Goal: Task Accomplishment & Management: Use online tool/utility

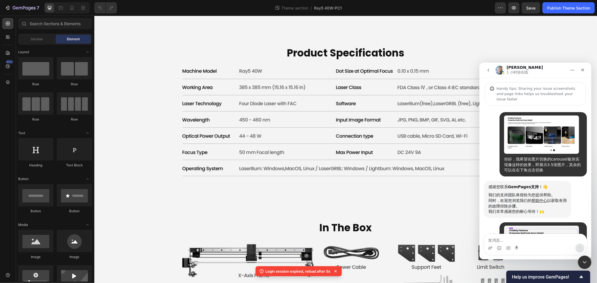
scroll to position [939, 0]
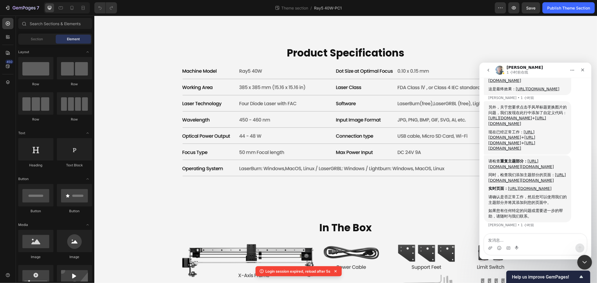
click at [579, 258] on div "关闭 Intercom Messenger" at bounding box center [583, 261] width 13 height 13
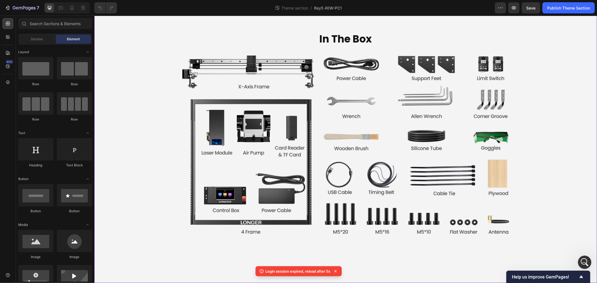
scroll to position [2269, 0]
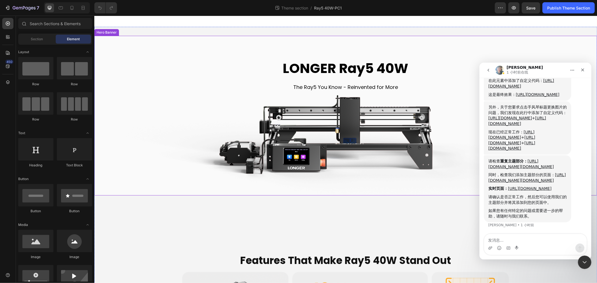
click at [121, 94] on div "LONGER Ray5 40W Heading The Ray5 You Know - Reinvented for More Text Block" at bounding box center [345, 116] width 494 height 122
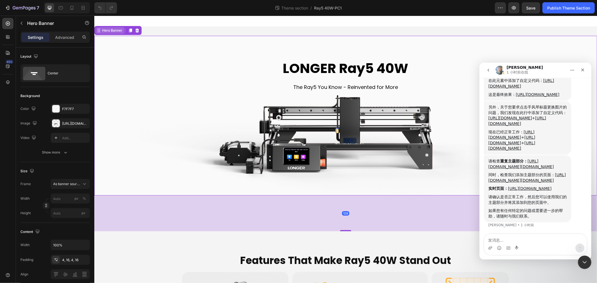
click at [106, 32] on div "Hero Banner" at bounding box center [112, 30] width 22 height 5
click at [65, 37] on p "Advanced" at bounding box center [64, 37] width 19 height 6
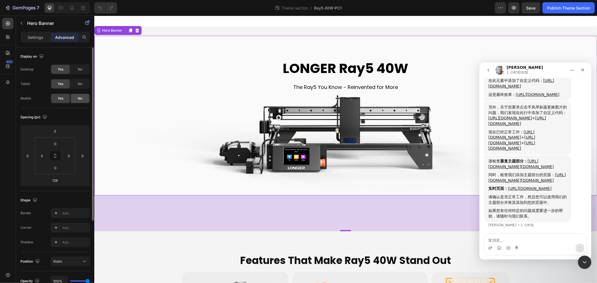
click at [78, 100] on span "No" at bounding box center [80, 98] width 4 height 5
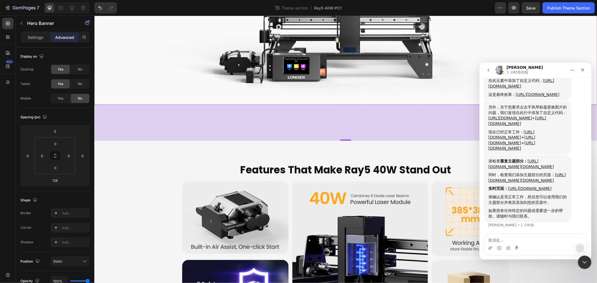
scroll to position [93, 0]
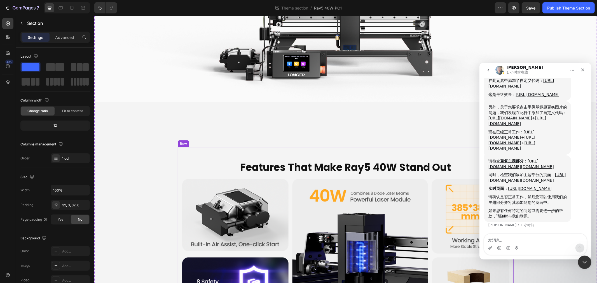
click at [249, 156] on div "Features That Make Ray5 40W Stand Out Heading Image" at bounding box center [345, 257] width 327 height 202
click at [184, 140] on div "Row" at bounding box center [188, 141] width 9 height 5
click at [66, 39] on p "Advanced" at bounding box center [64, 37] width 19 height 6
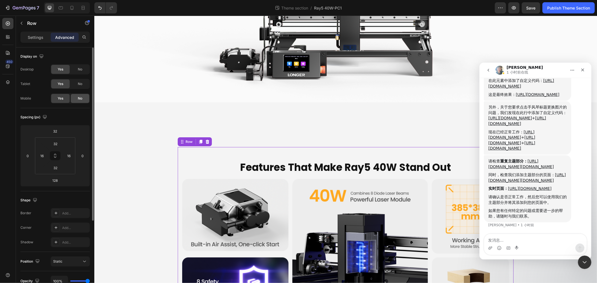
click at [81, 97] on span "No" at bounding box center [80, 98] width 4 height 5
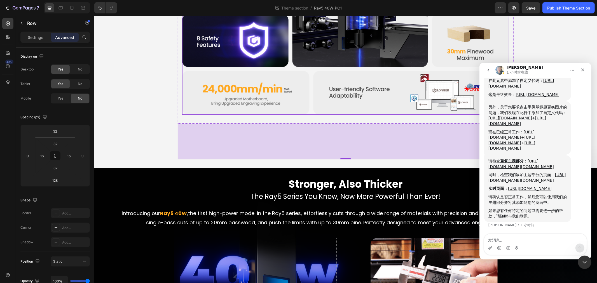
scroll to position [342, 0]
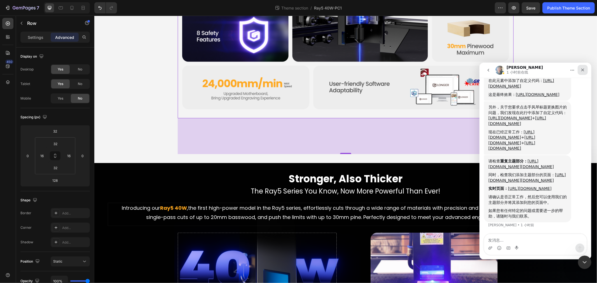
click at [584, 71] on icon "关闭" at bounding box center [582, 69] width 4 height 4
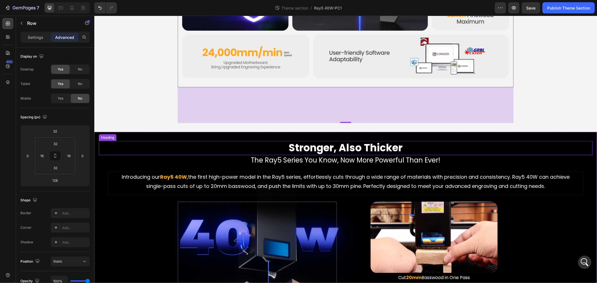
scroll to position [817, 0]
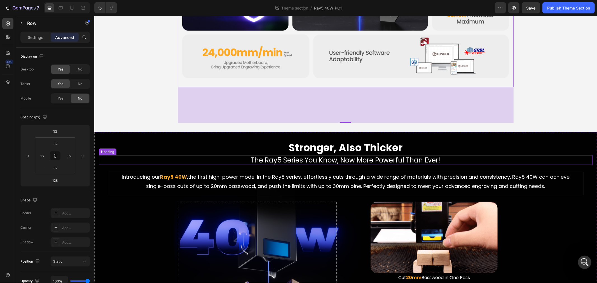
click at [151, 158] on h2 "The Ray5 Series You Know, Now More Powerful Than Ever!" at bounding box center [345, 160] width 494 height 10
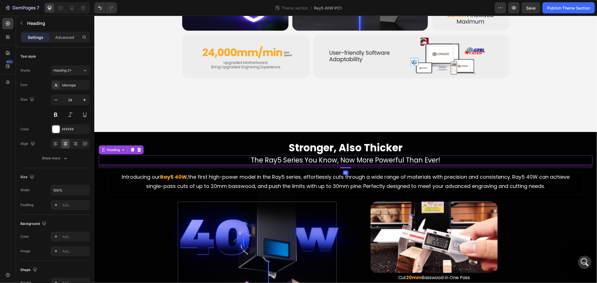
scroll to position [933, 0]
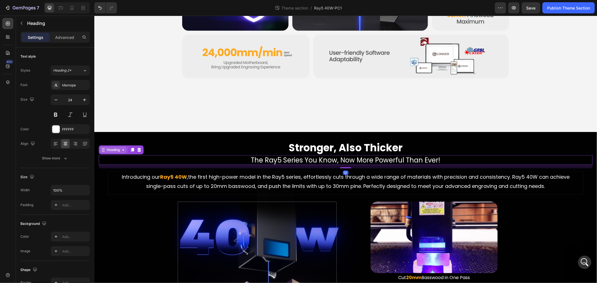
click at [116, 147] on div "Heading" at bounding box center [112, 149] width 15 height 5
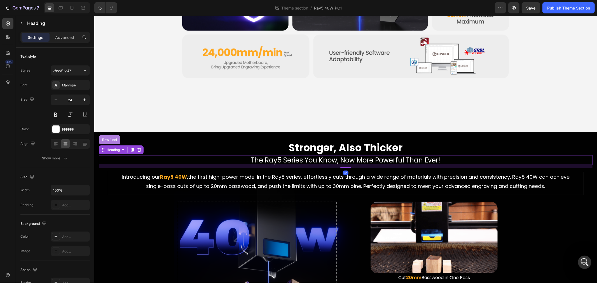
click at [112, 138] on div "Row 1 col" at bounding box center [109, 139] width 17 height 3
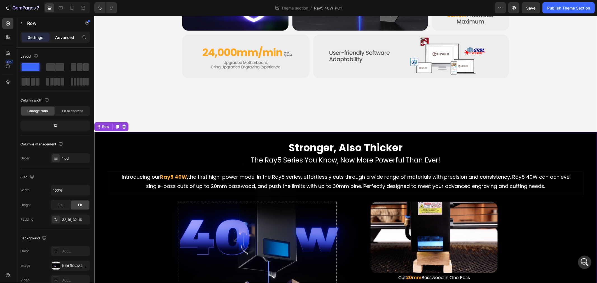
click at [64, 39] on p "Advanced" at bounding box center [64, 37] width 19 height 6
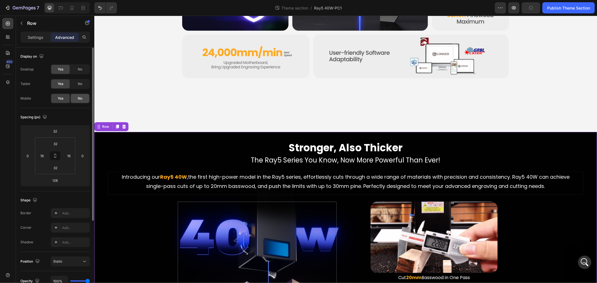
click at [79, 97] on span "No" at bounding box center [80, 98] width 4 height 5
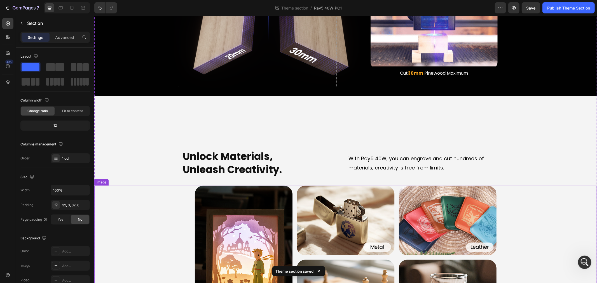
scroll to position [684, 0]
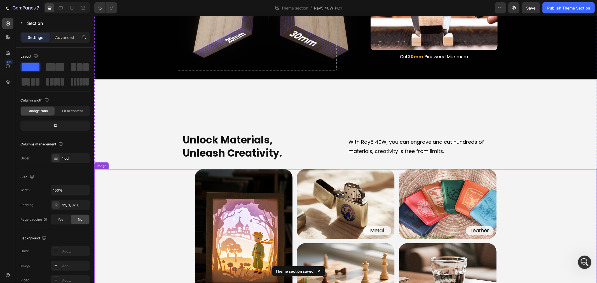
click at [194, 143] on h2 "Unlock Materials, Unleash Creativity." at bounding box center [262, 146] width 161 height 27
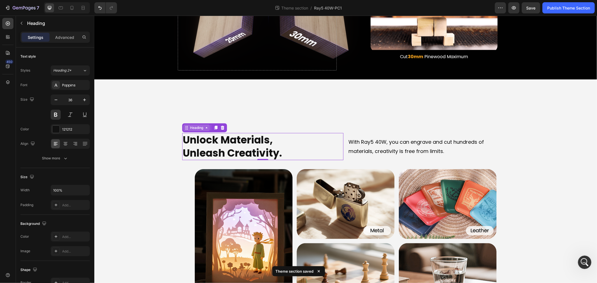
click at [191, 125] on div "Heading" at bounding box center [196, 127] width 15 height 5
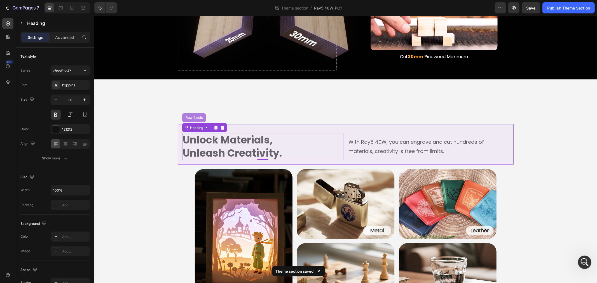
click at [191, 113] on div "Row 2 cols" at bounding box center [194, 117] width 24 height 9
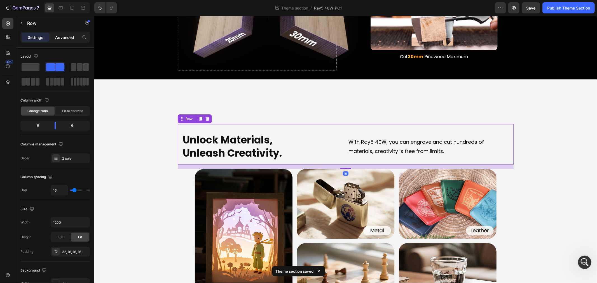
click at [60, 34] on p "Advanced" at bounding box center [64, 37] width 19 height 6
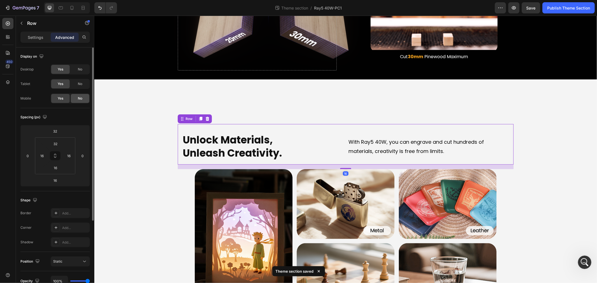
click at [80, 95] on div "No" at bounding box center [80, 98] width 18 height 9
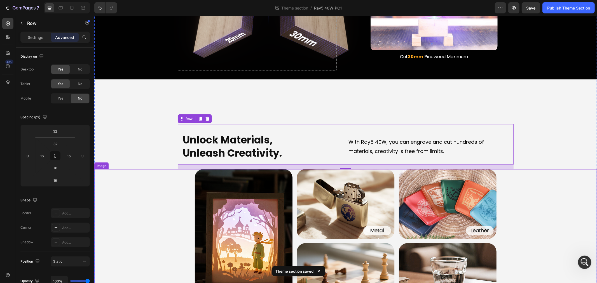
click at [186, 193] on div at bounding box center [345, 241] width 503 height 144
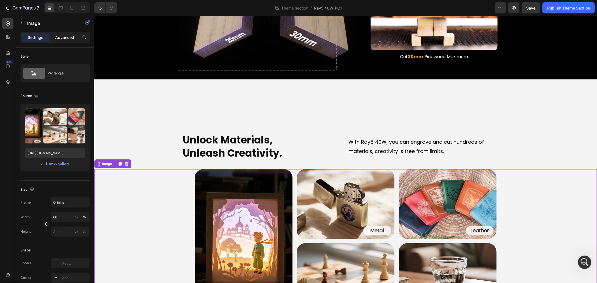
click at [63, 36] on p "Advanced" at bounding box center [64, 37] width 19 height 6
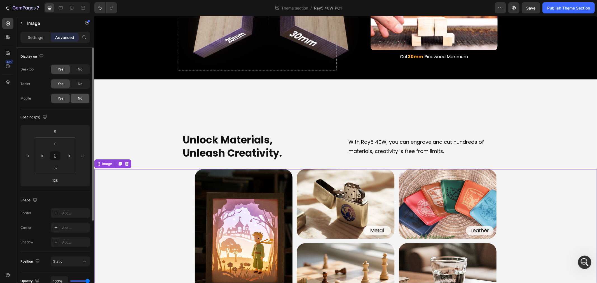
click at [78, 99] on span "No" at bounding box center [80, 98] width 4 height 5
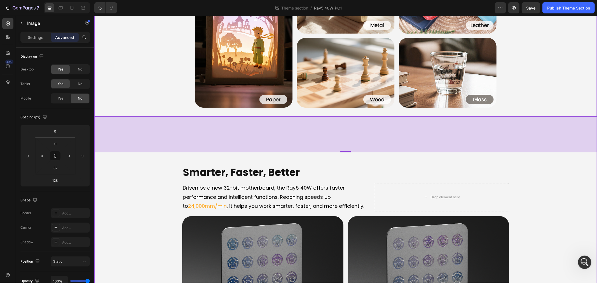
scroll to position [933, 0]
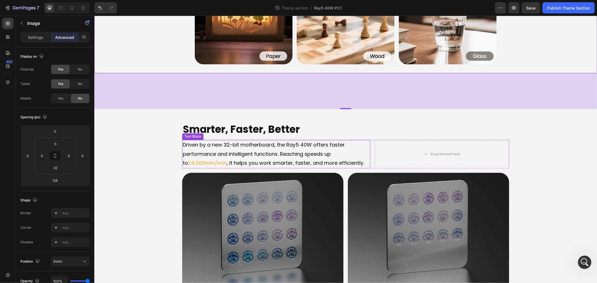
click at [213, 124] on h2 "Smarter, Faster, Better" at bounding box center [345, 129] width 327 height 14
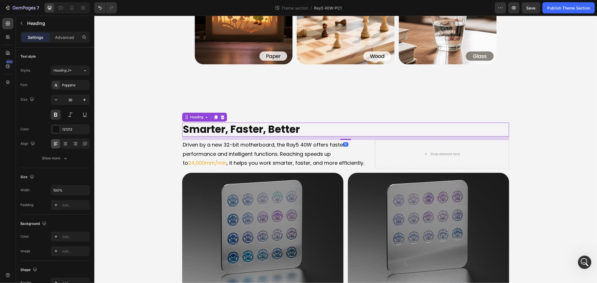
click at [204, 112] on div "Heading" at bounding box center [204, 116] width 45 height 9
click at [195, 112] on div "Heading" at bounding box center [204, 116] width 45 height 9
click at [198, 136] on div "12" at bounding box center [345, 137] width 327 height 3
click at [203, 136] on div "12" at bounding box center [345, 137] width 327 height 3
click at [197, 122] on h2 "Smarter, Faster, Better" at bounding box center [345, 129] width 327 height 14
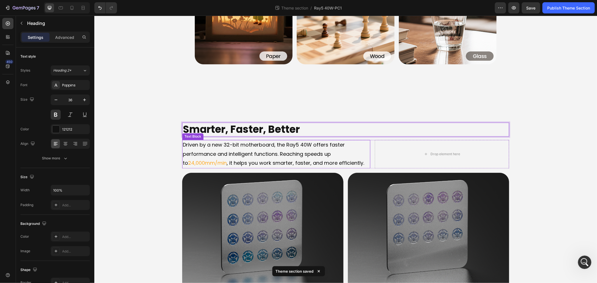
click at [191, 159] on span "24,000mm/min" at bounding box center [207, 162] width 39 height 7
click at [188, 123] on p "Smarter, Faster, Better" at bounding box center [345, 129] width 326 height 13
click at [191, 115] on div "Heading" at bounding box center [196, 116] width 15 height 5
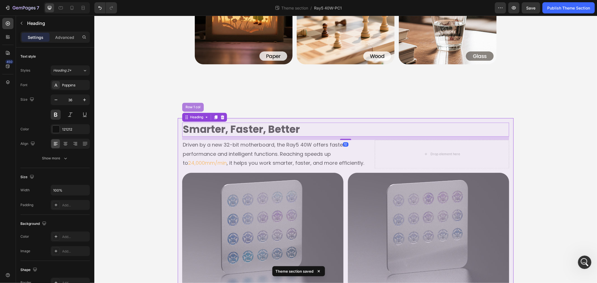
click at [188, 105] on div "Row 1 col" at bounding box center [192, 106] width 17 height 3
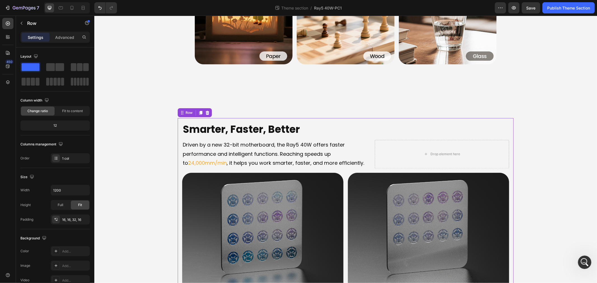
click at [59, 37] on p "Advanced" at bounding box center [64, 37] width 19 height 6
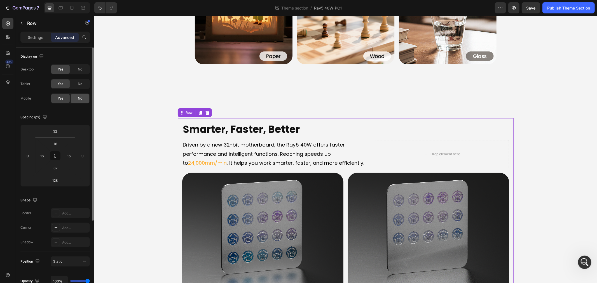
click at [82, 97] on div "No" at bounding box center [80, 98] width 18 height 9
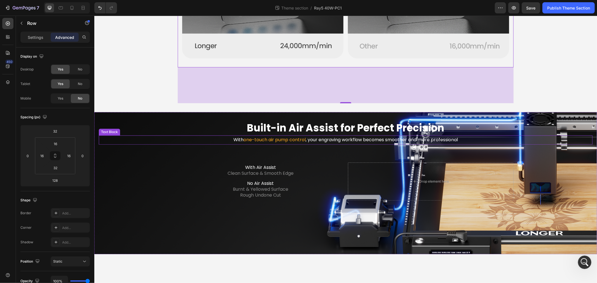
scroll to position [1243, 0]
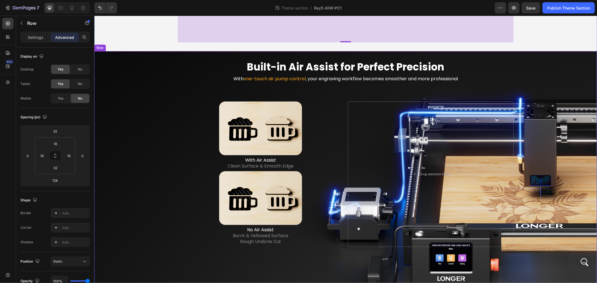
click at [233, 65] on h2 "Built-in Air Assist for Perfect Precision" at bounding box center [345, 67] width 494 height 14
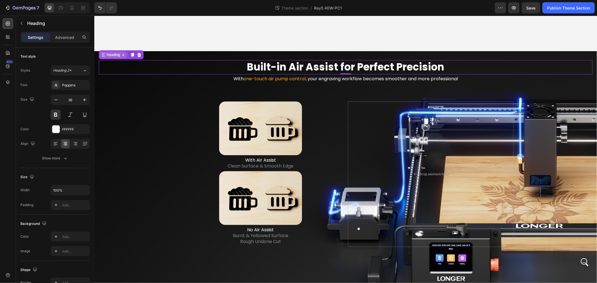
click at [116, 52] on div "Heading" at bounding box center [112, 54] width 15 height 5
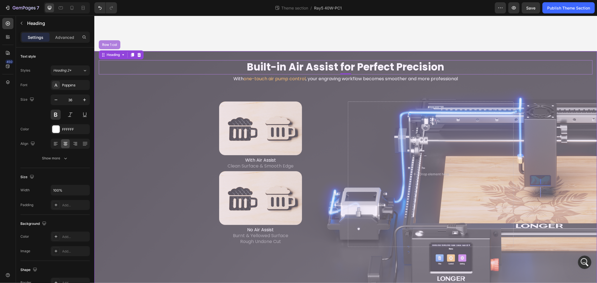
click at [111, 43] on div "Row 1 col" at bounding box center [109, 44] width 17 height 3
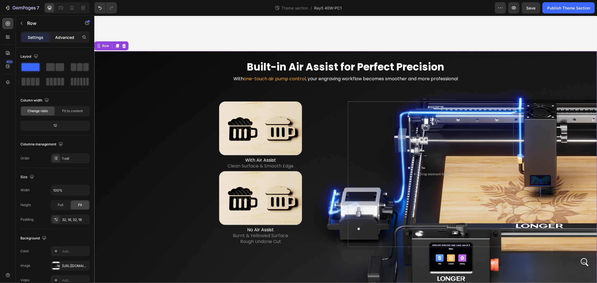
click at [62, 34] on p "Advanced" at bounding box center [64, 37] width 19 height 6
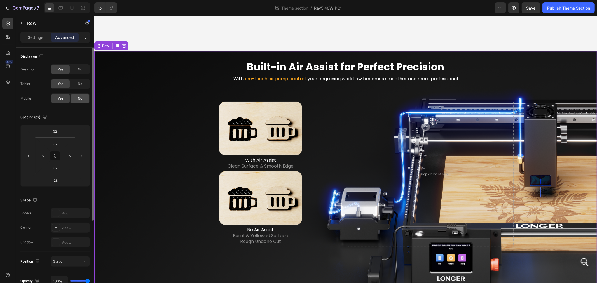
click at [80, 96] on span "No" at bounding box center [80, 98] width 4 height 5
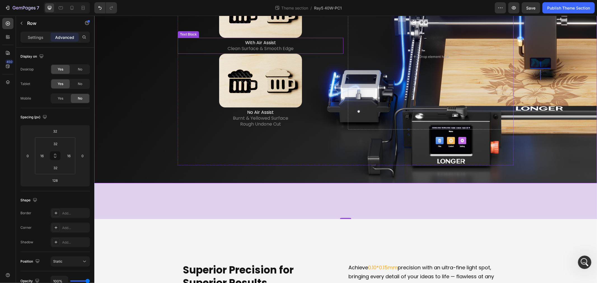
scroll to position [1461, 0]
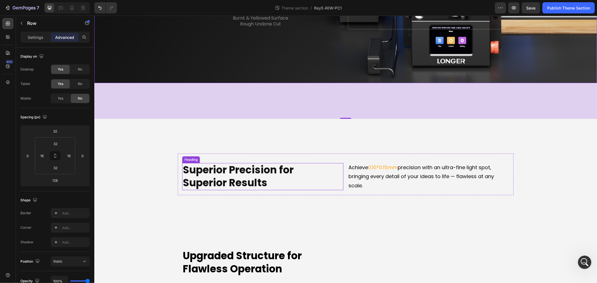
drag, startPoint x: 215, startPoint y: 169, endPoint x: 205, endPoint y: 162, distance: 12.3
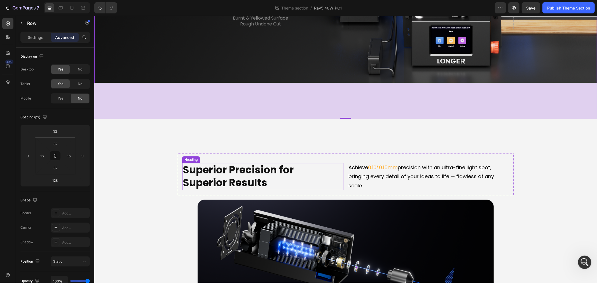
click at [215, 169] on h2 "Superior Precision for Superior Results" at bounding box center [262, 176] width 161 height 27
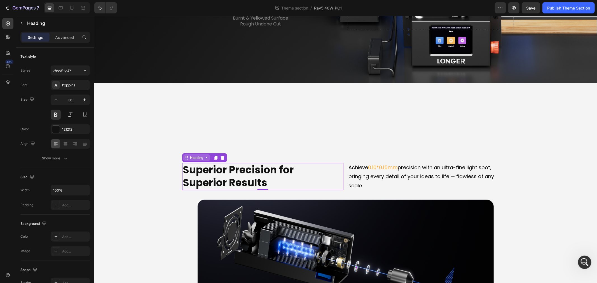
click at [195, 155] on div "Heading" at bounding box center [196, 157] width 15 height 5
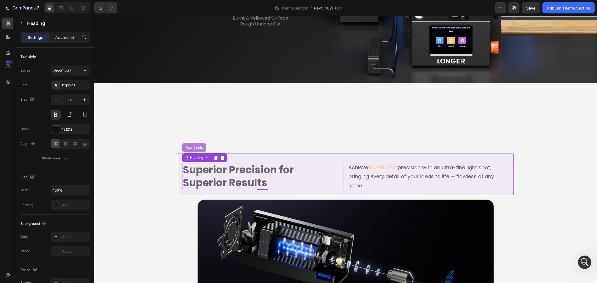
click at [191, 146] on div "Row 2 cols" at bounding box center [193, 147] width 19 height 3
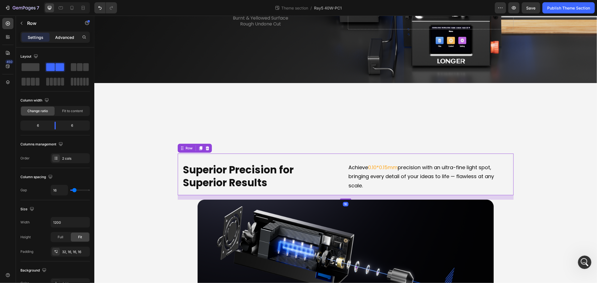
click at [60, 38] on p "Advanced" at bounding box center [64, 37] width 19 height 6
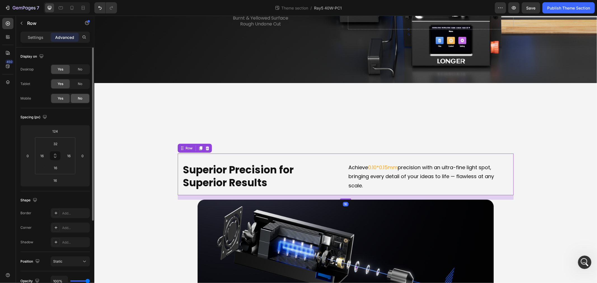
click at [82, 98] on div "No" at bounding box center [80, 98] width 18 height 9
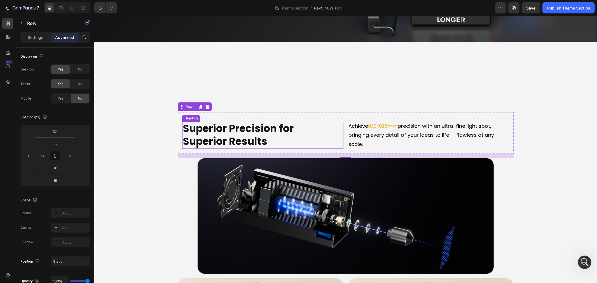
scroll to position [1554, 0]
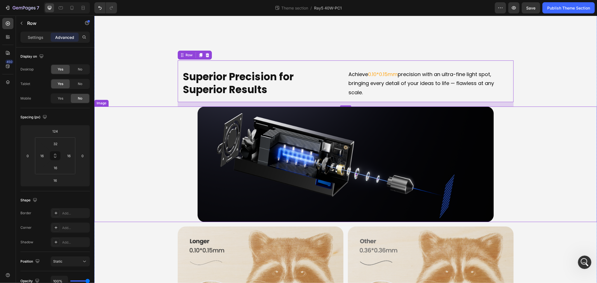
click at [191, 154] on div at bounding box center [345, 164] width 494 height 116
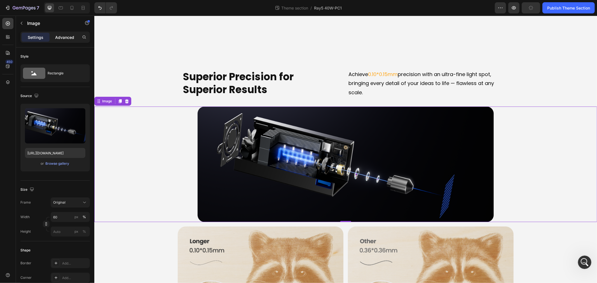
click at [65, 34] on p "Advanced" at bounding box center [64, 37] width 19 height 6
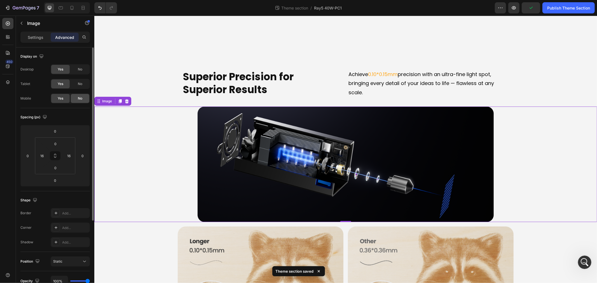
click at [76, 98] on div "No" at bounding box center [80, 98] width 18 height 9
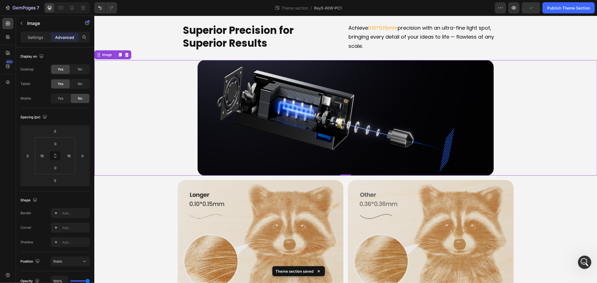
scroll to position [1647, 0]
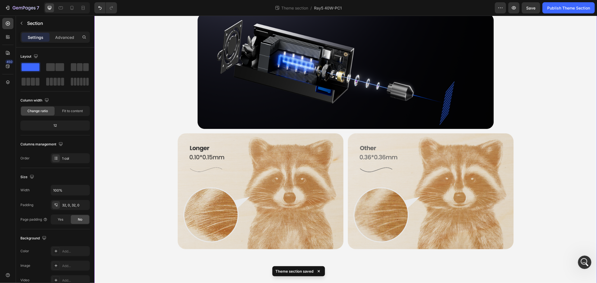
click at [189, 152] on img at bounding box center [260, 191] width 166 height 116
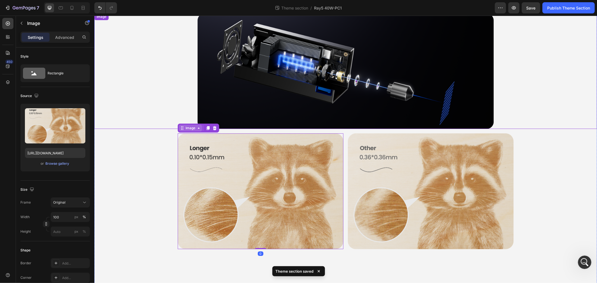
click at [184, 125] on div "Image" at bounding box center [190, 127] width 12 height 5
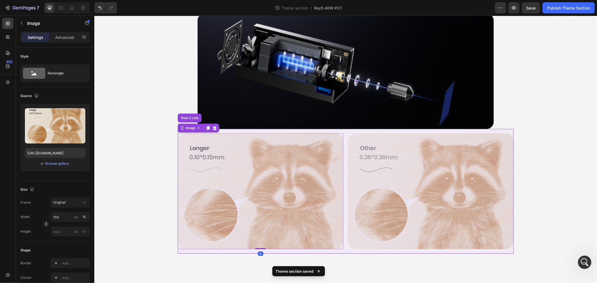
click at [186, 108] on div at bounding box center [345, 71] width 494 height 116
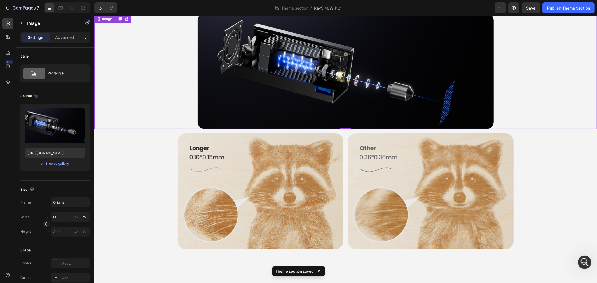
click at [186, 143] on img at bounding box center [260, 191] width 166 height 116
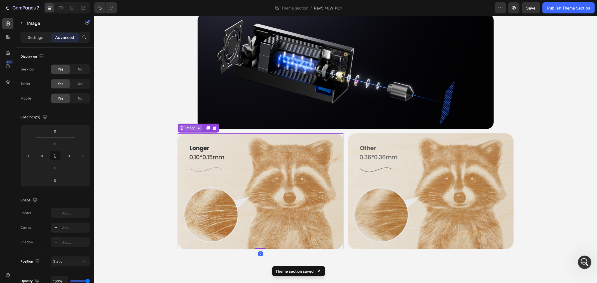
click at [184, 126] on div "Image" at bounding box center [190, 127] width 12 height 5
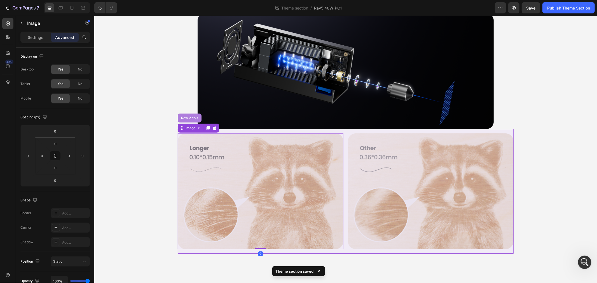
click at [184, 116] on div "Row 2 cols" at bounding box center [189, 117] width 19 height 3
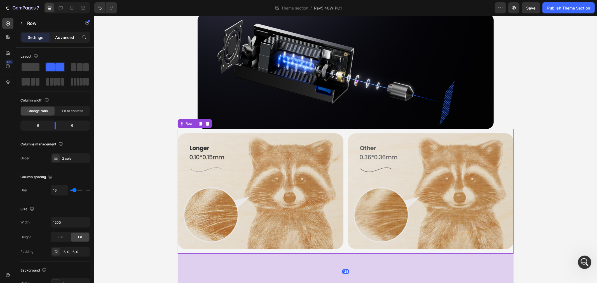
click at [68, 35] on p "Advanced" at bounding box center [64, 37] width 19 height 6
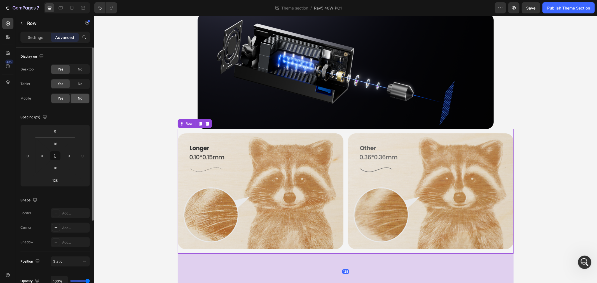
click at [81, 98] on span "No" at bounding box center [80, 98] width 4 height 5
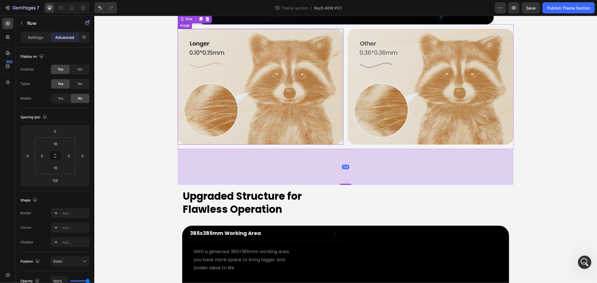
scroll to position [1834, 0]
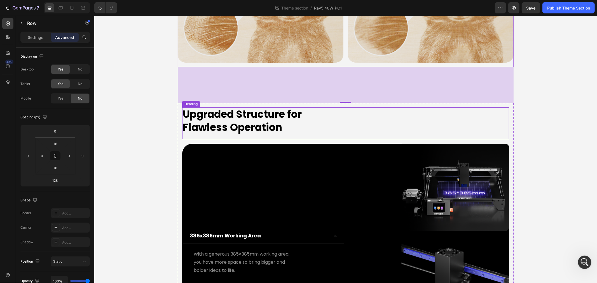
click at [211, 116] on h2 "Upgraded Structure for Flawless Operation" at bounding box center [345, 120] width 327 height 27
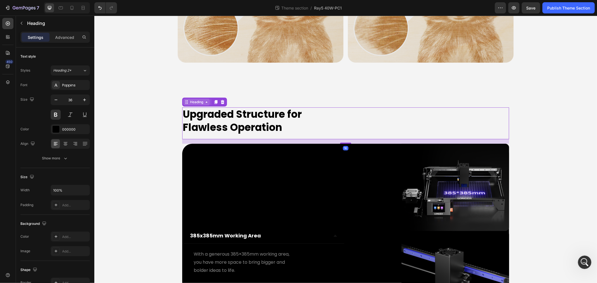
click at [189, 99] on div "Heading" at bounding box center [196, 101] width 15 height 5
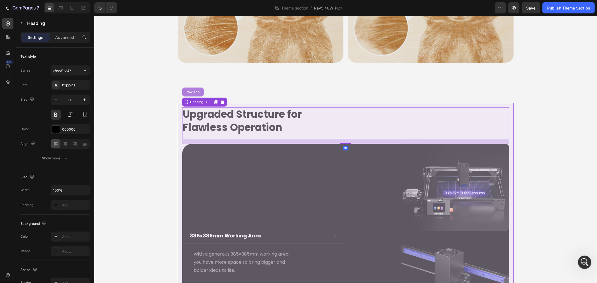
click at [187, 90] on div "Row 1 col" at bounding box center [192, 91] width 17 height 3
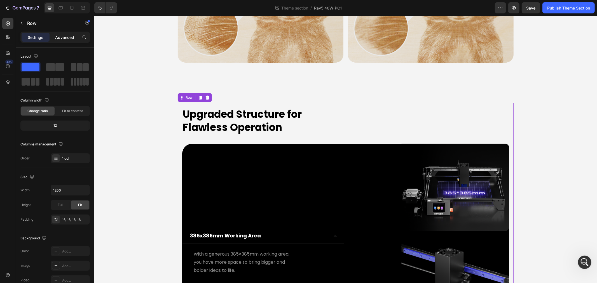
click at [64, 40] on p "Advanced" at bounding box center [64, 37] width 19 height 6
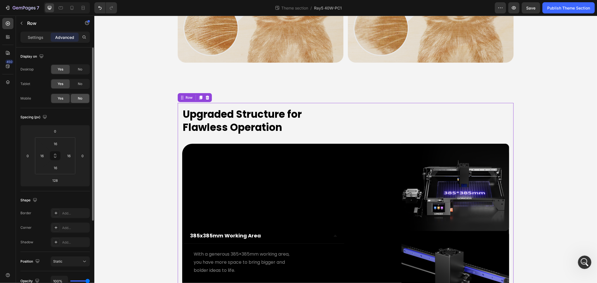
click at [81, 97] on span "No" at bounding box center [80, 98] width 4 height 5
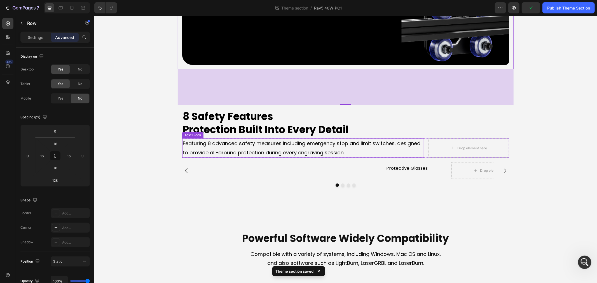
scroll to position [2176, 0]
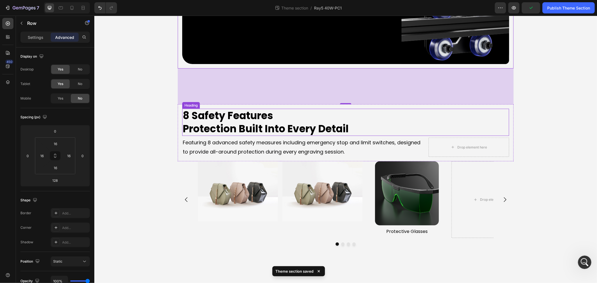
click at [192, 110] on h2 "8 Safety Features Protection Built Into Every Detail" at bounding box center [345, 122] width 327 height 27
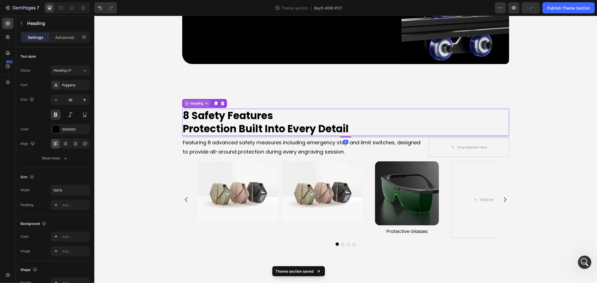
click at [194, 101] on div "Heading" at bounding box center [196, 103] width 15 height 5
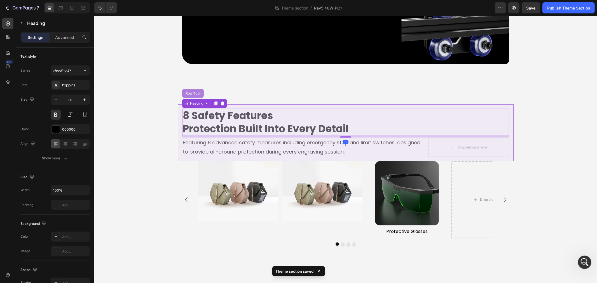
click at [193, 91] on div "Row 1 col" at bounding box center [192, 92] width 17 height 3
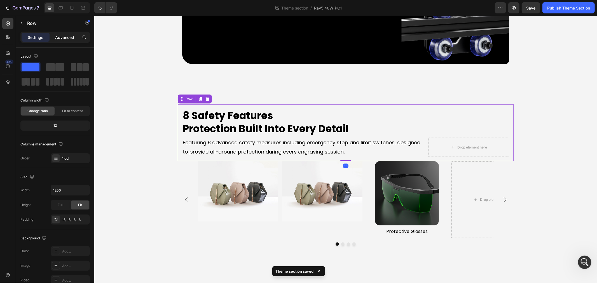
click at [59, 34] on div "Advanced" at bounding box center [65, 37] width 28 height 9
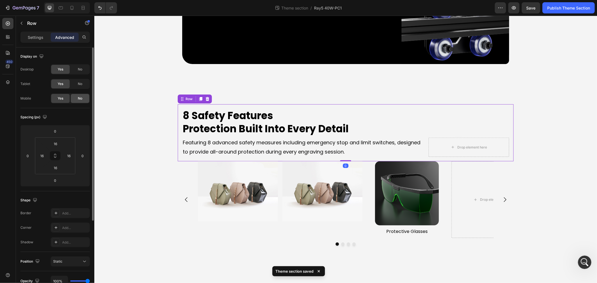
click at [84, 99] on div "No" at bounding box center [80, 98] width 18 height 9
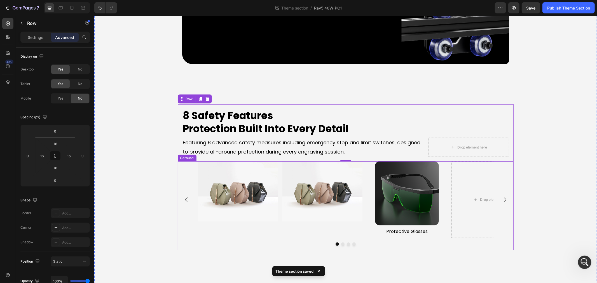
click at [184, 183] on div "Image Image Image Protective Glasses Text Block Drop element here" at bounding box center [345, 199] width 336 height 77
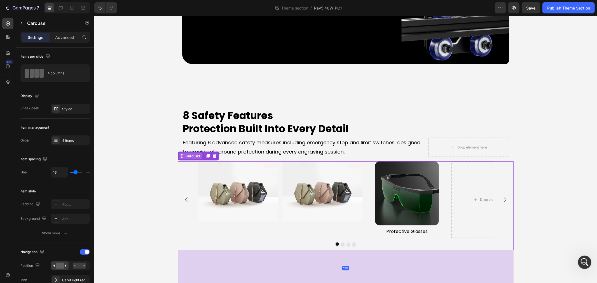
click at [187, 153] on div "Carousel" at bounding box center [192, 155] width 17 height 5
click at [69, 35] on p "Advanced" at bounding box center [64, 37] width 19 height 6
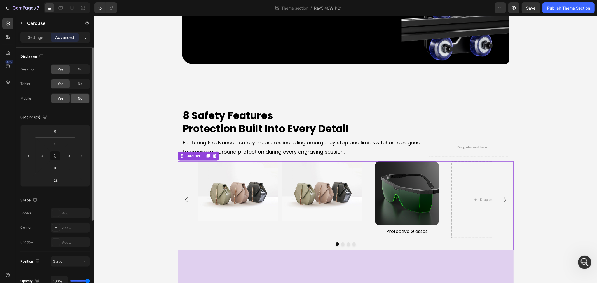
click at [83, 101] on div "No" at bounding box center [80, 98] width 18 height 9
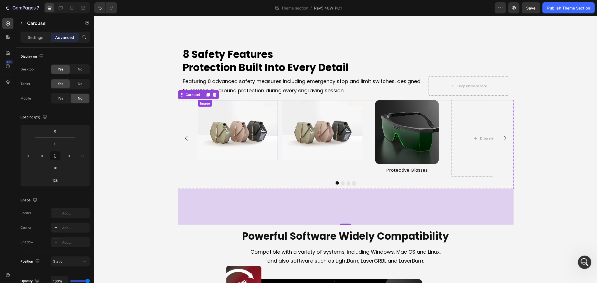
scroll to position [2300, 0]
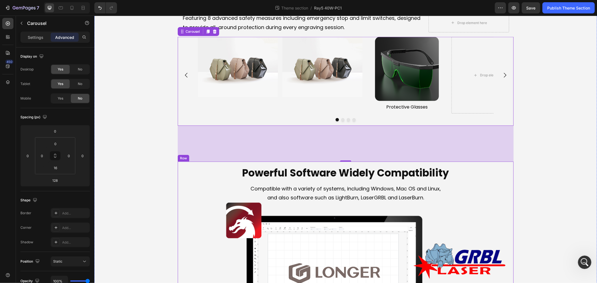
click at [238, 174] on h2 "Powerful Software Widely Compatibility" at bounding box center [345, 173] width 327 height 14
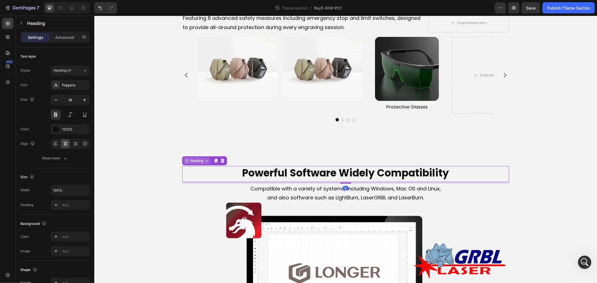
click at [189, 158] on div "Heading" at bounding box center [196, 160] width 15 height 5
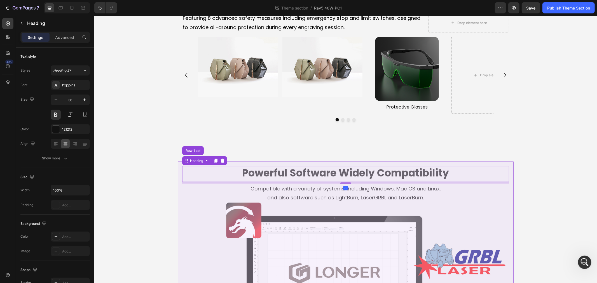
click at [188, 146] on div "Row 1 col" at bounding box center [193, 150] width 22 height 9
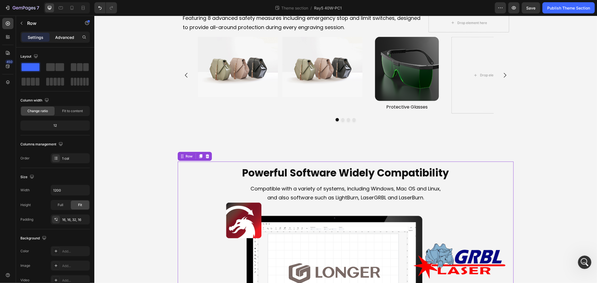
click at [62, 37] on p "Advanced" at bounding box center [64, 37] width 19 height 6
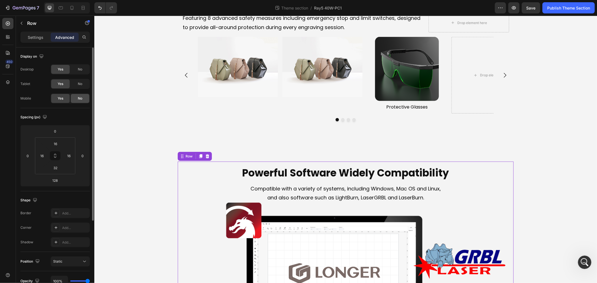
click at [79, 100] on span "No" at bounding box center [80, 98] width 4 height 5
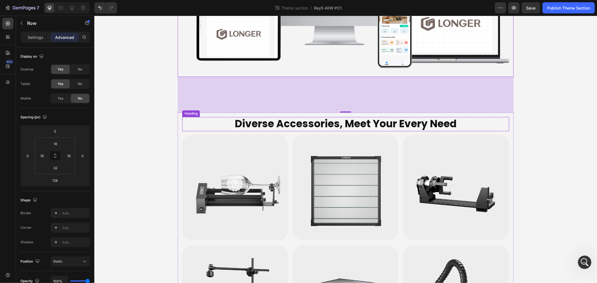
scroll to position [2611, 0]
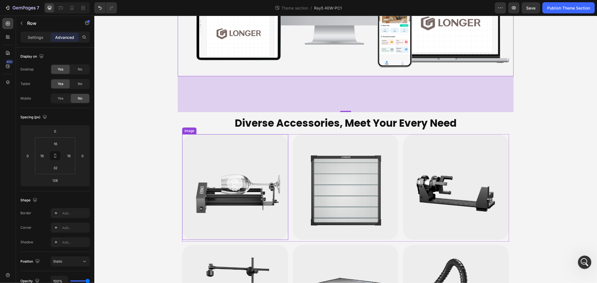
click at [194, 121] on h2 "Diverse Accessories, Meet Your Every Need" at bounding box center [345, 123] width 327 height 14
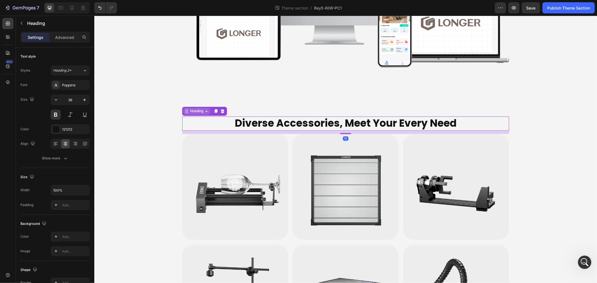
click at [191, 109] on div "Heading" at bounding box center [196, 111] width 15 height 5
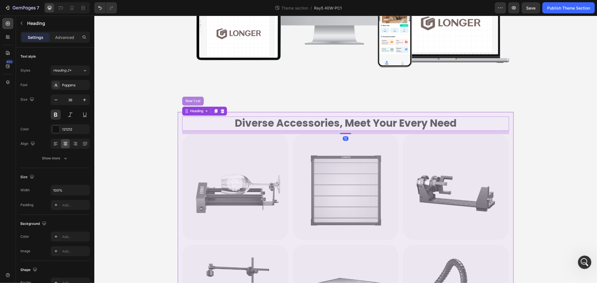
click at [191, 99] on div "Row 1 col" at bounding box center [192, 100] width 17 height 3
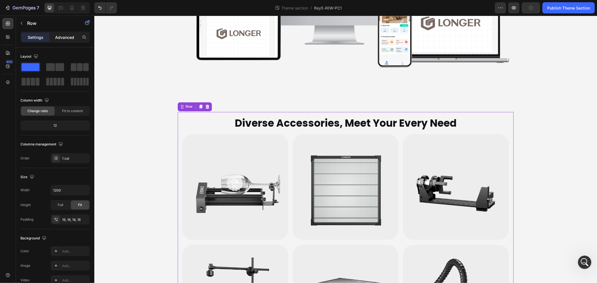
click at [59, 38] on p "Advanced" at bounding box center [64, 37] width 19 height 6
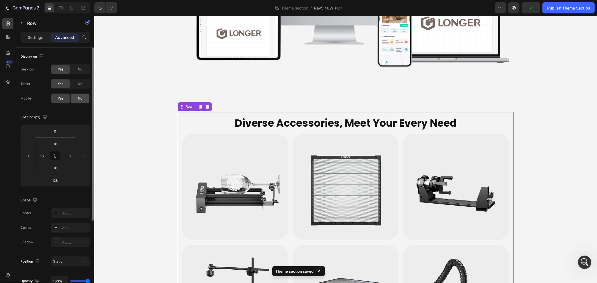
click at [80, 99] on span "No" at bounding box center [80, 98] width 4 height 5
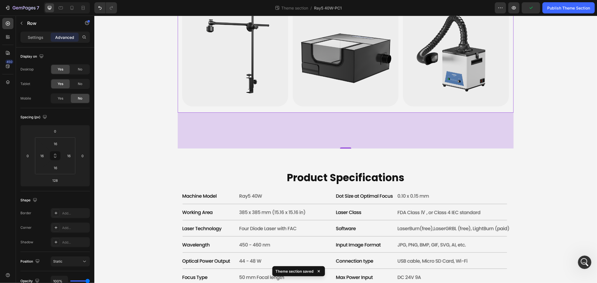
scroll to position [2891, 0]
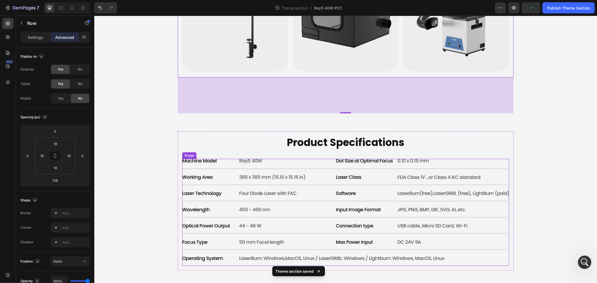
click at [203, 163] on img at bounding box center [345, 212] width 327 height 107
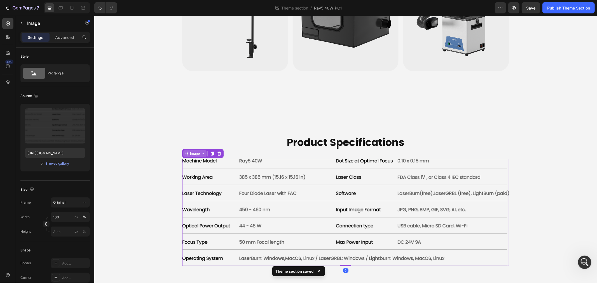
click at [189, 150] on div "Image" at bounding box center [194, 153] width 23 height 7
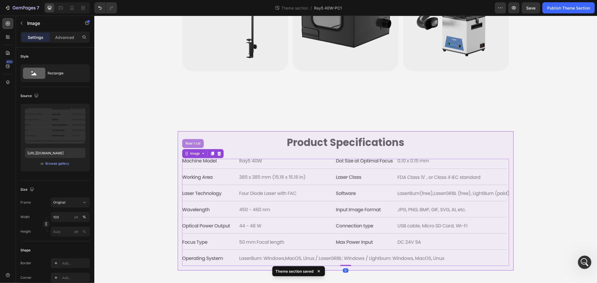
click at [189, 142] on div "Row 1 col" at bounding box center [192, 143] width 17 height 3
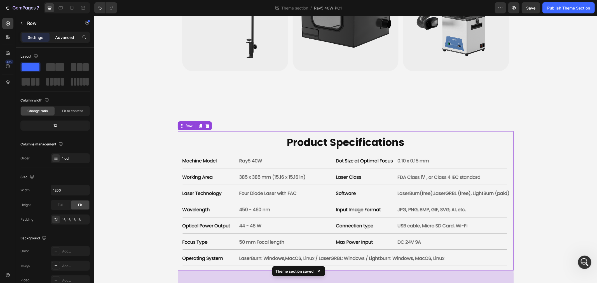
click at [63, 39] on p "Advanced" at bounding box center [64, 37] width 19 height 6
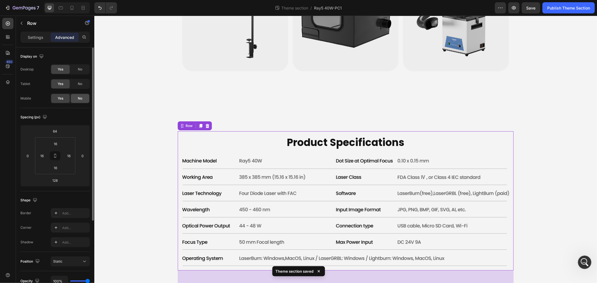
click at [81, 101] on div "No" at bounding box center [80, 98] width 18 height 9
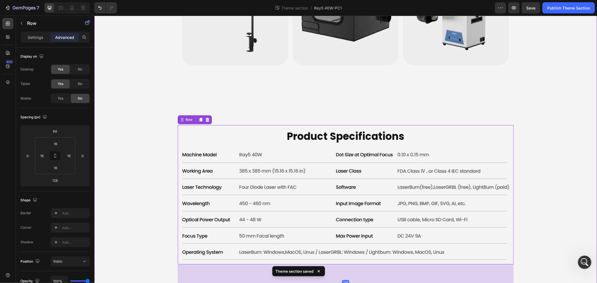
scroll to position [3046, 0]
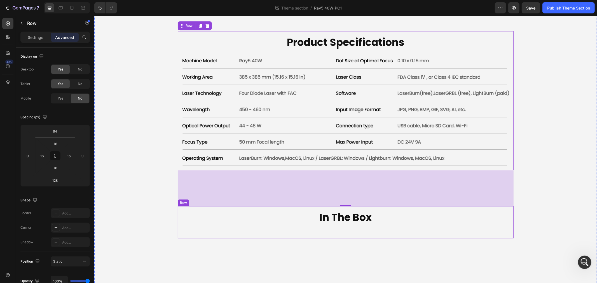
click at [219, 179] on img at bounding box center [345, 268] width 327 height 179
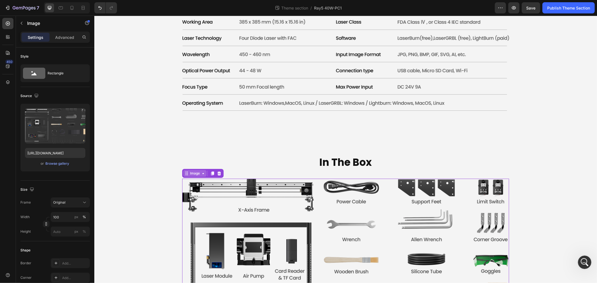
click at [187, 170] on div "Image" at bounding box center [194, 173] width 23 height 7
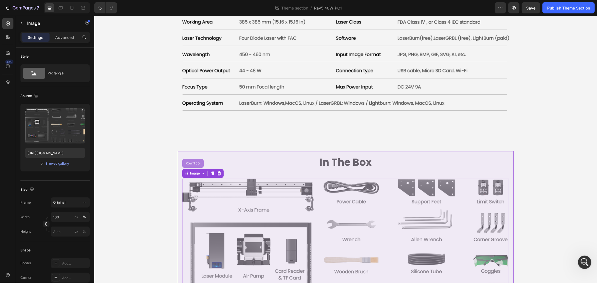
click at [187, 161] on div "Row 1 col" at bounding box center [192, 162] width 17 height 3
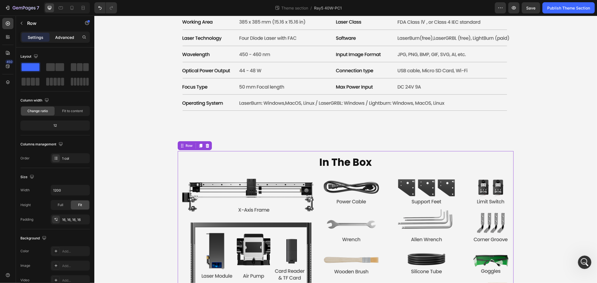
click at [60, 38] on p "Advanced" at bounding box center [64, 37] width 19 height 6
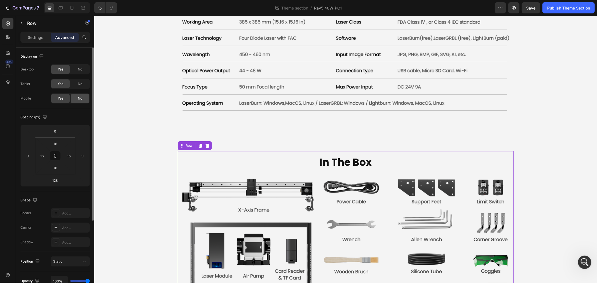
click at [80, 98] on span "No" at bounding box center [80, 98] width 4 height 5
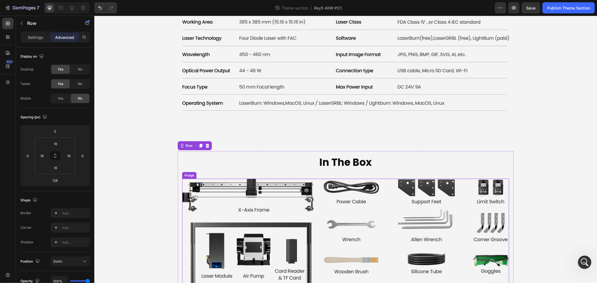
scroll to position [3165, 0]
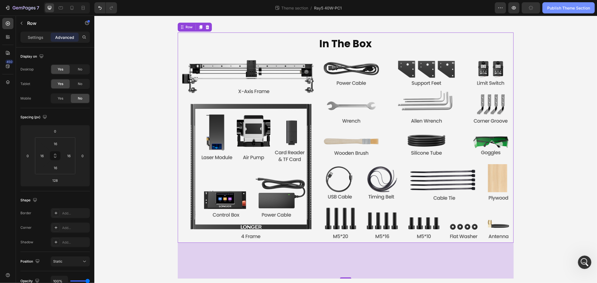
click at [563, 10] on div "Publish Theme Section" at bounding box center [568, 8] width 43 height 6
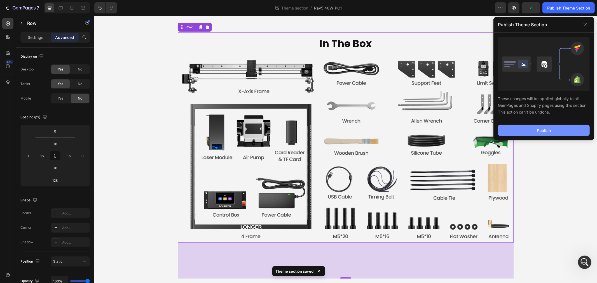
click at [542, 131] on div "Publish" at bounding box center [544, 131] width 14 height 6
